Goal: Transaction & Acquisition: Purchase product/service

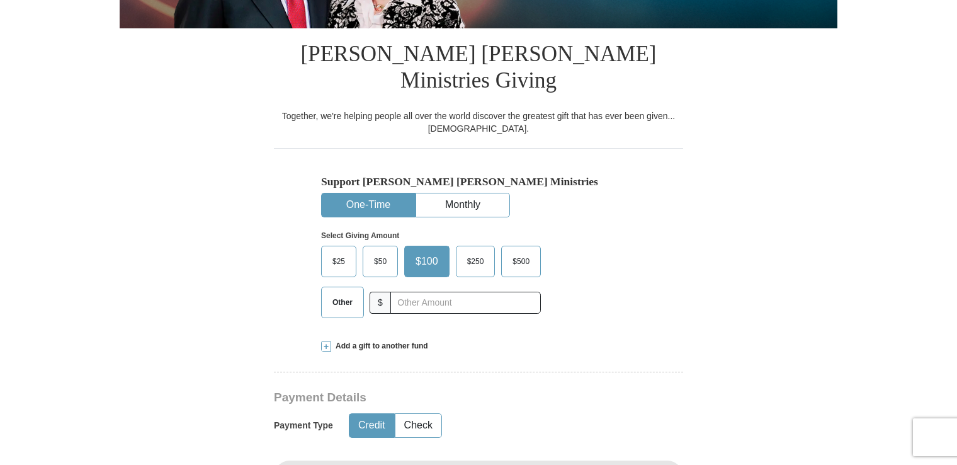
scroll to position [290, 0]
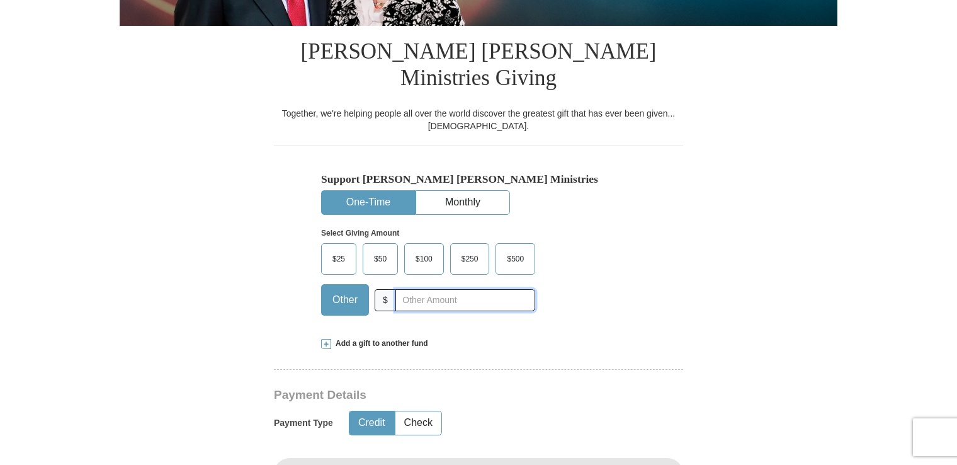
click at [414, 289] on input "text" at bounding box center [465, 300] width 140 height 22
type input "29.00"
type input "[PERSON_NAME]"
type input "[PERSON_NAME][EMAIL_ADDRESS][PERSON_NAME][DOMAIN_NAME]"
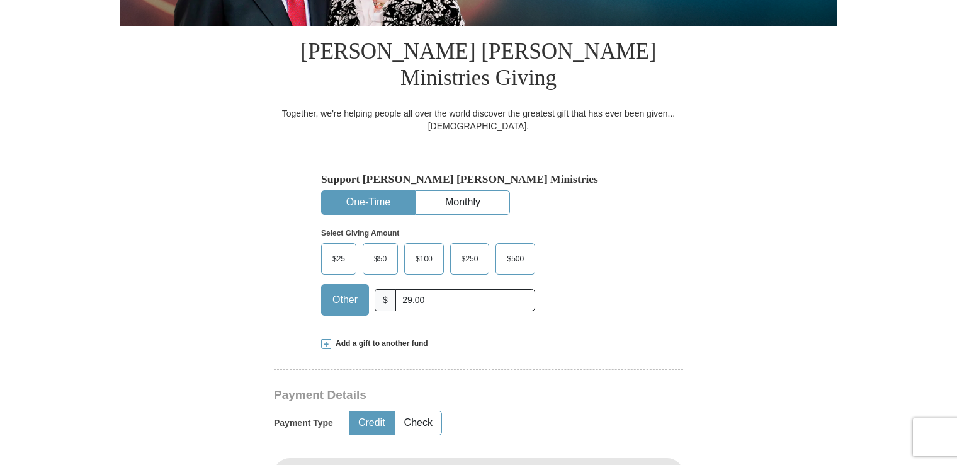
type input "[STREET_ADDRESS]"
type input "Apt. 325"
type input "[GEOGRAPHIC_DATA]"
select select "FL"
type input "33614"
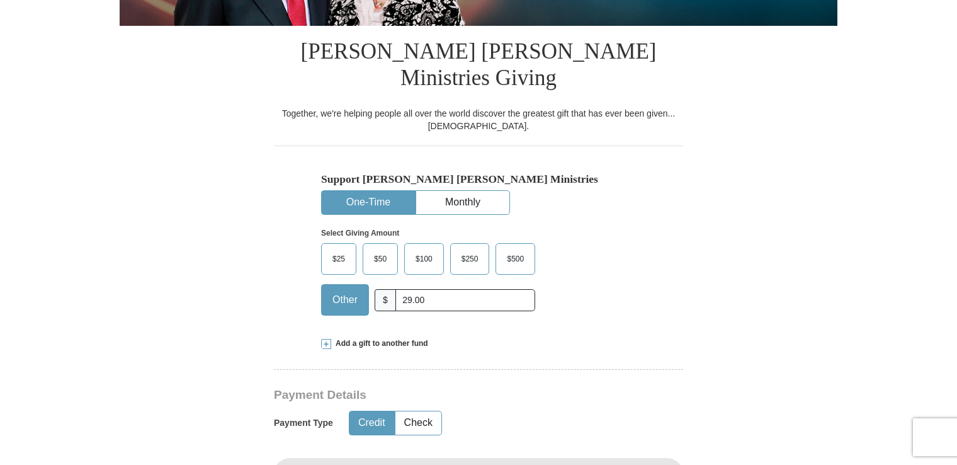
type input "8134605017"
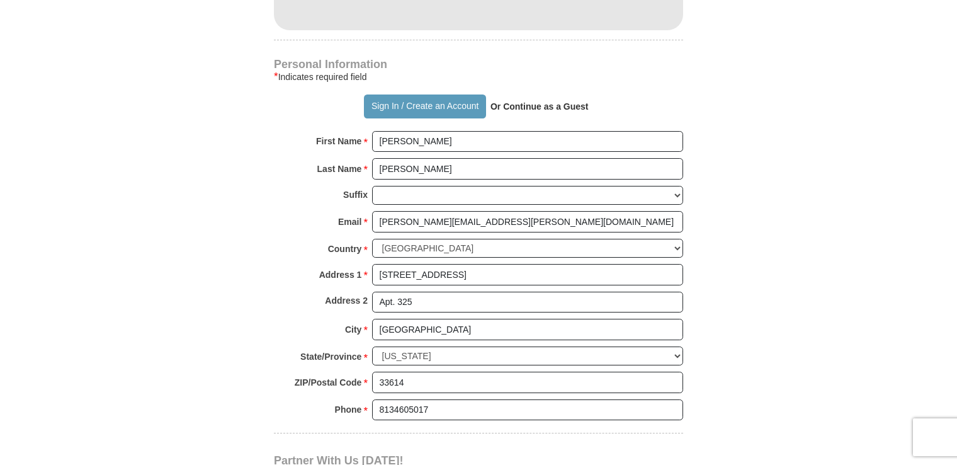
scroll to position [873, 0]
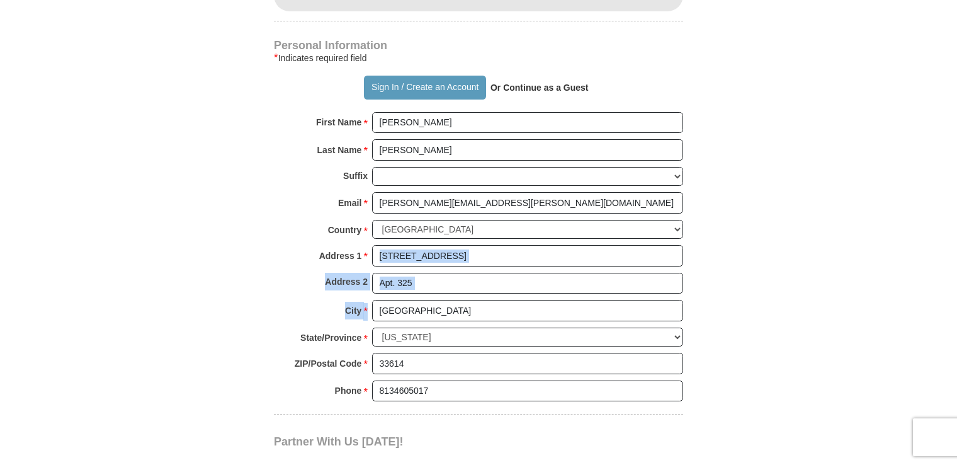
drag, startPoint x: 954, startPoint y: 217, endPoint x: 961, endPoint y: 278, distance: 62.1
click at [956, 278] on html "Sign In Already have an account? Sign in for faster giving. Don't have an accou…" at bounding box center [478, 350] width 957 height 2447
drag, startPoint x: 961, startPoint y: 278, endPoint x: 851, endPoint y: 343, distance: 127.8
click at [851, 343] on body "Sign In Already have an account? Sign in for faster giving. Don't have an accou…" at bounding box center [478, 350] width 957 height 2447
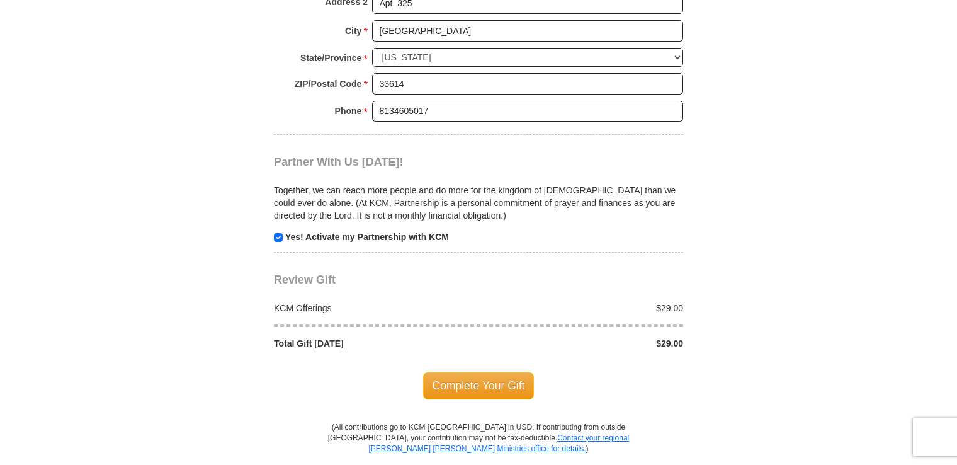
scroll to position [1158, 0]
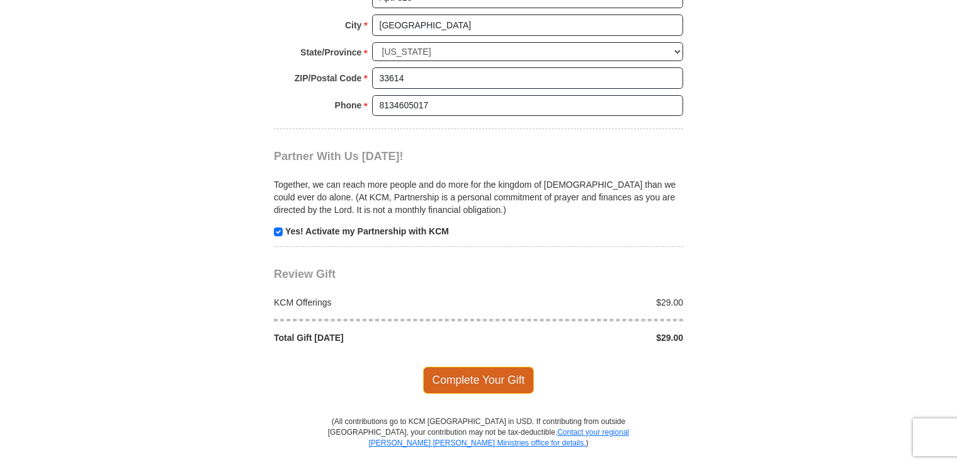
click at [473, 366] on span "Complete Your Gift" at bounding box center [478, 379] width 111 height 26
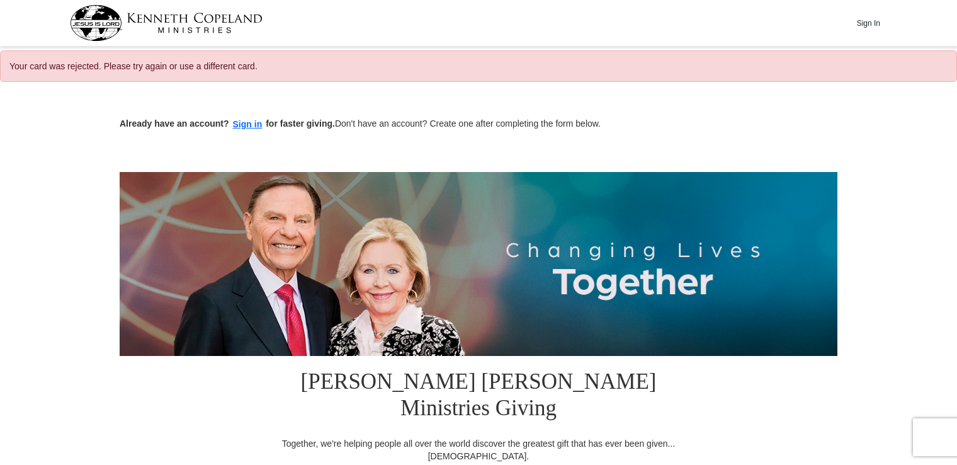
select select "FL"
